Goal: Transaction & Acquisition: Purchase product/service

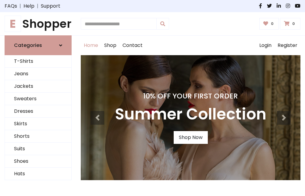
click at [152, 98] on h4 "10% Off Your First Order" at bounding box center [190, 96] width 151 height 9
click at [190, 137] on link "Shop Now" at bounding box center [191, 137] width 34 height 13
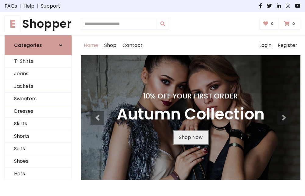
click at [190, 137] on link "Shop Now" at bounding box center [191, 137] width 34 height 13
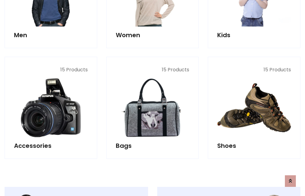
scroll to position [608, 0]
